Goal: Task Accomplishment & Management: Manage account settings

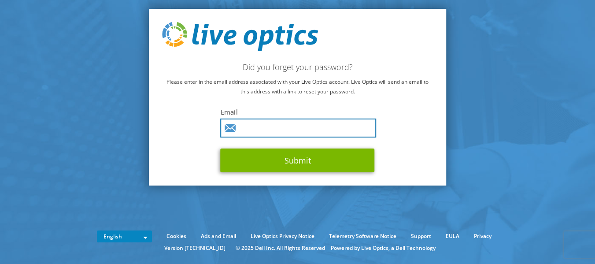
click at [306, 121] on input "text" at bounding box center [298, 127] width 156 height 19
type input "dulaj@fintech.lk"
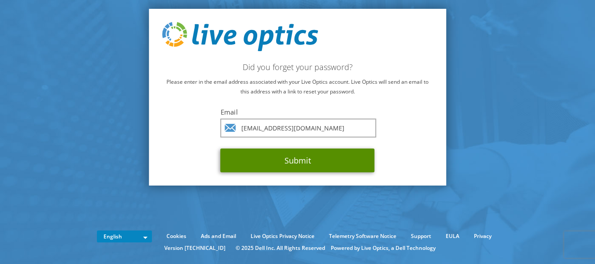
click at [261, 159] on button "Submit" at bounding box center [297, 160] width 154 height 24
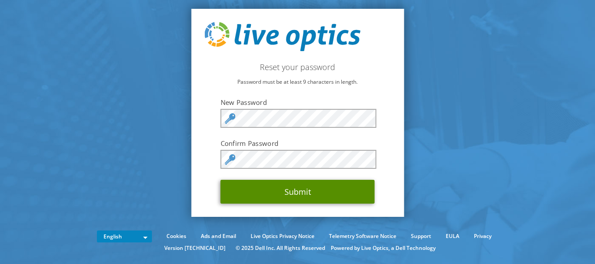
click at [274, 185] on button "Submit" at bounding box center [297, 192] width 154 height 24
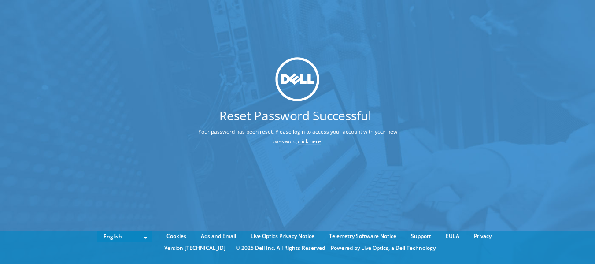
click at [297, 139] on link "click here" at bounding box center [308, 140] width 23 height 7
